Goal: Find specific page/section: Find specific page/section

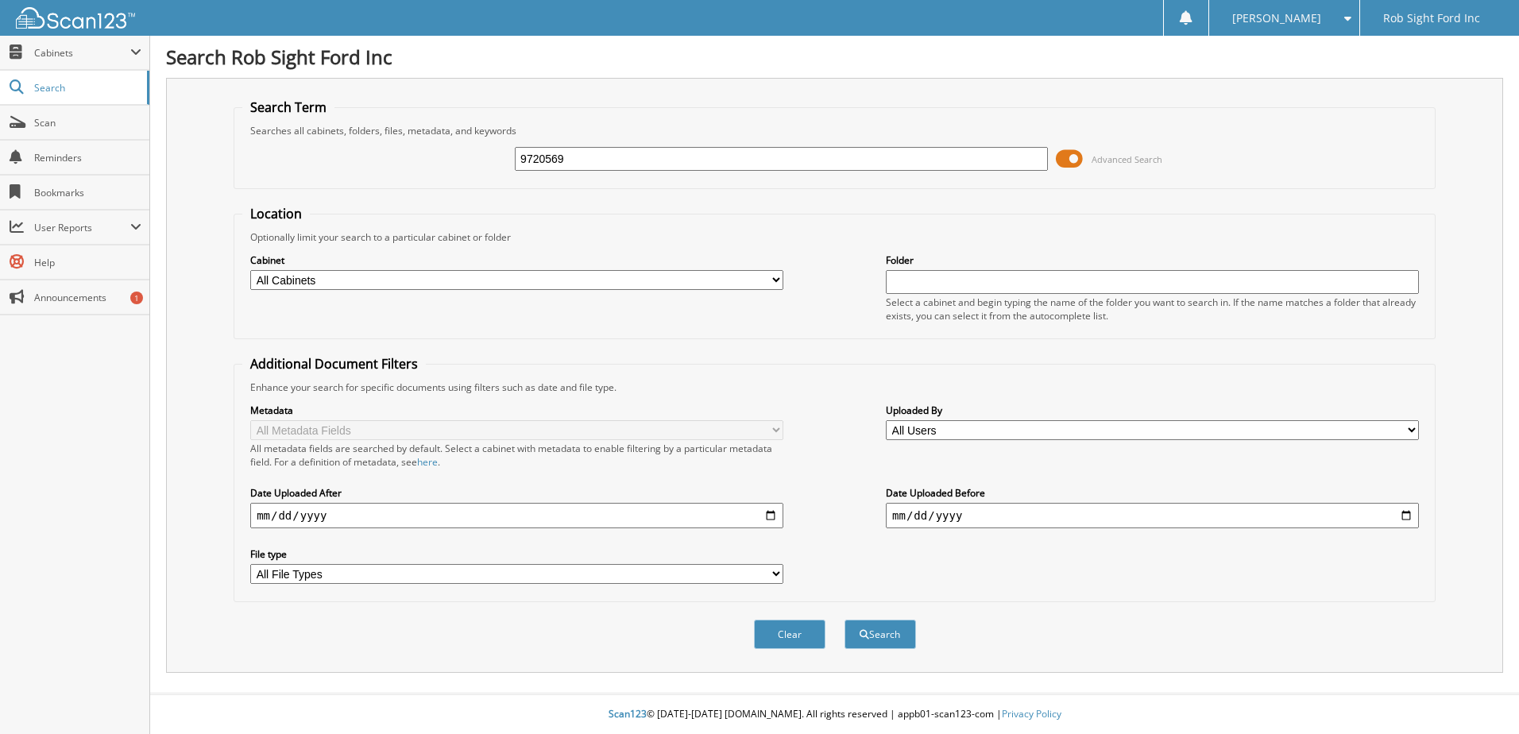
type input "9720569"
click at [1065, 167] on span at bounding box center [1069, 159] width 27 height 24
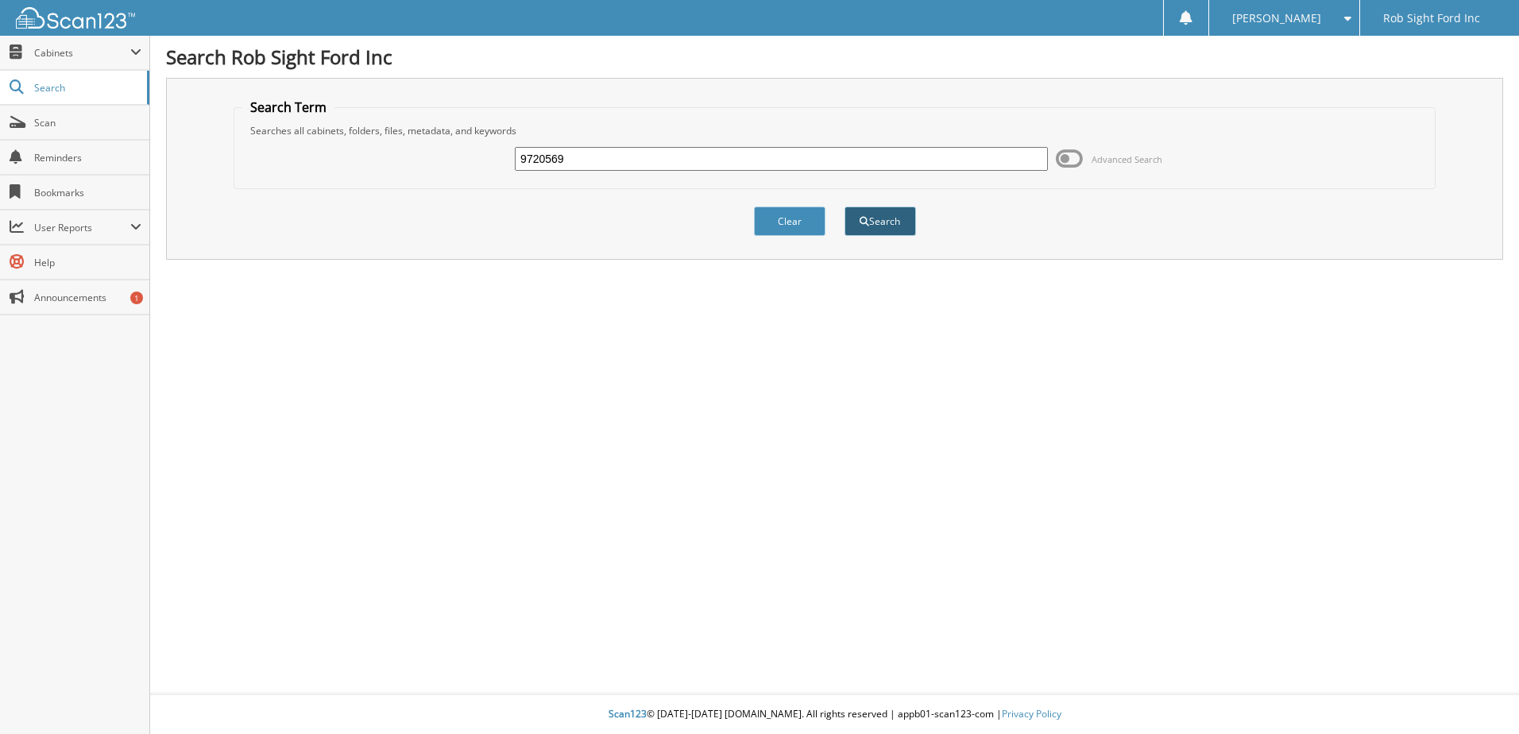
click at [879, 221] on button "Search" at bounding box center [879, 221] width 71 height 29
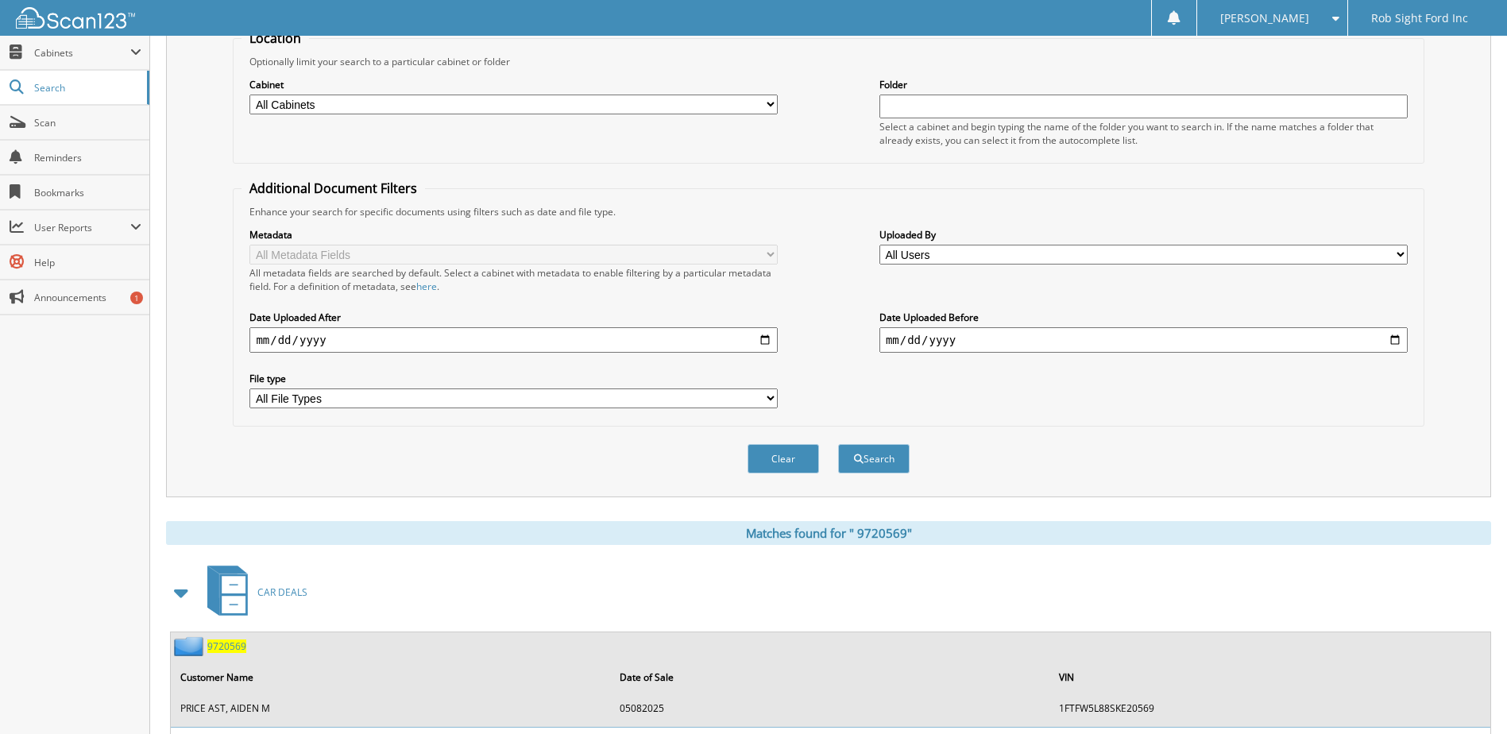
scroll to position [315, 0]
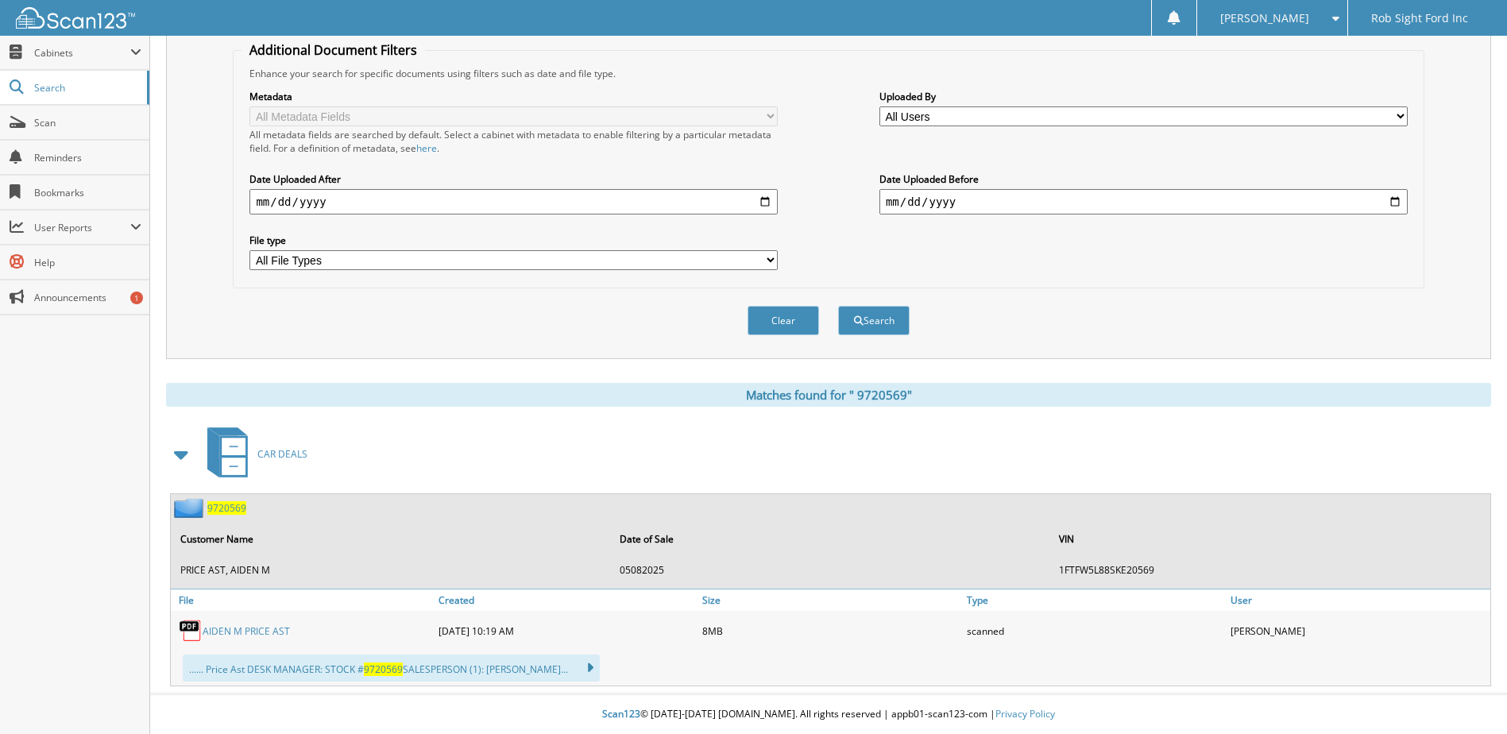
click at [246, 632] on link "A I D E N M P R I C E A S T" at bounding box center [246, 631] width 87 height 14
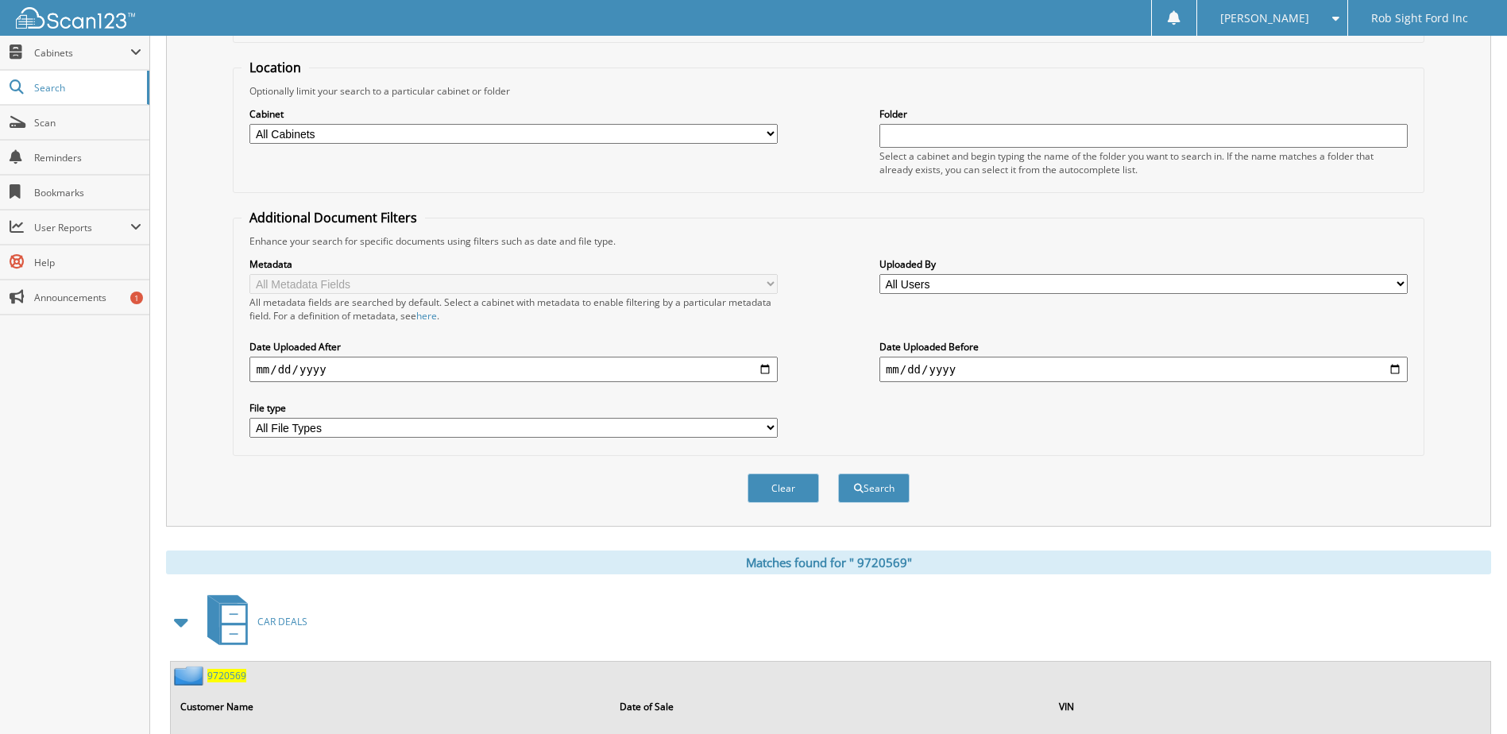
scroll to position [0, 0]
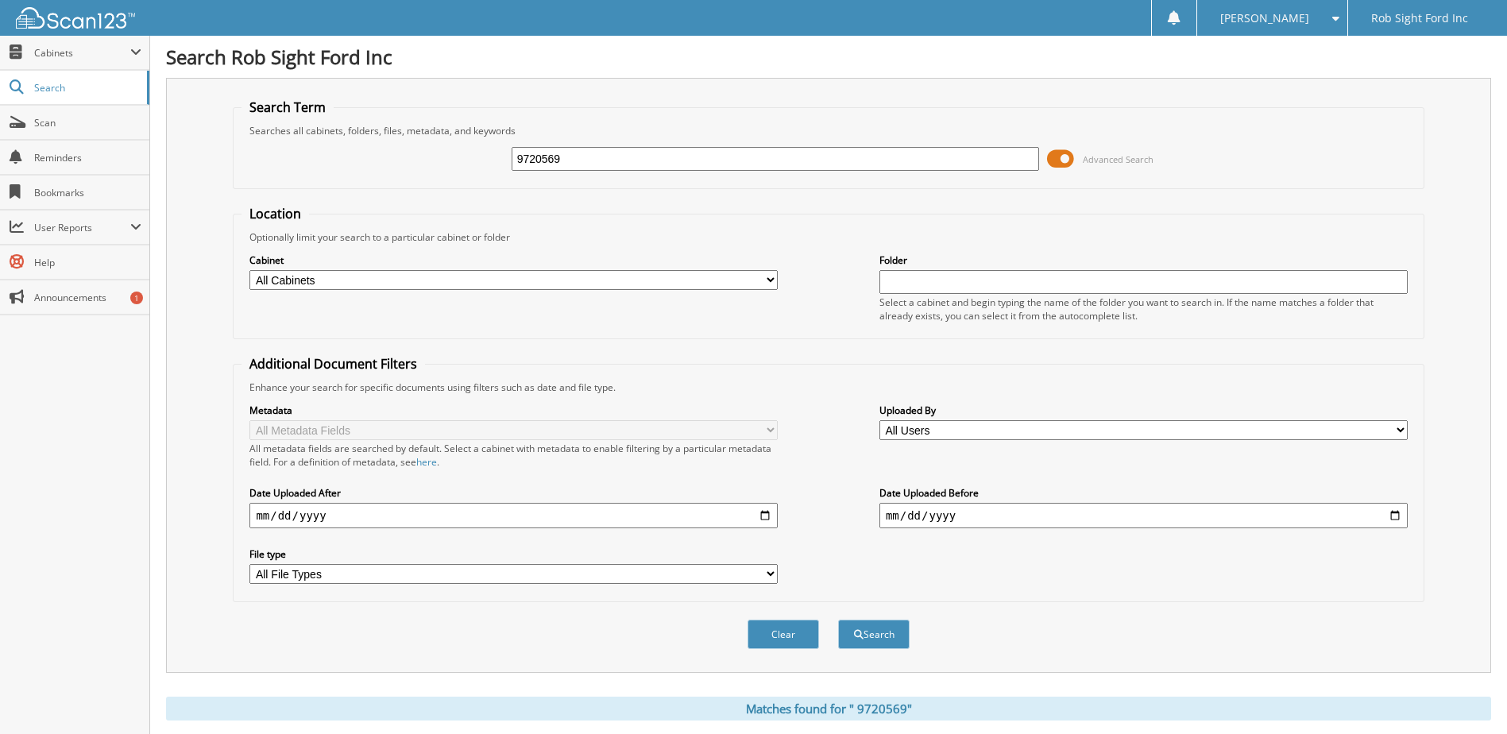
click at [1332, 14] on span at bounding box center [1331, 18] width 15 height 11
click at [1274, 79] on link "Logout" at bounding box center [1272, 78] width 150 height 28
